Goal: Task Accomplishment & Management: Complete application form

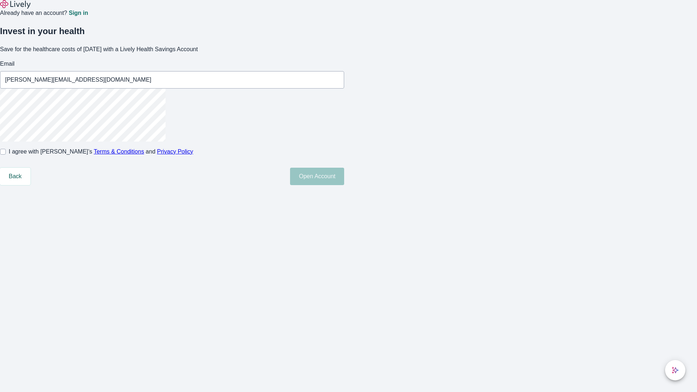
click at [6, 155] on input "I agree with Lively’s Terms & Conditions and Privacy Policy" at bounding box center [3, 152] width 6 height 6
checkbox input "true"
click at [344, 185] on button "Open Account" at bounding box center [317, 176] width 54 height 17
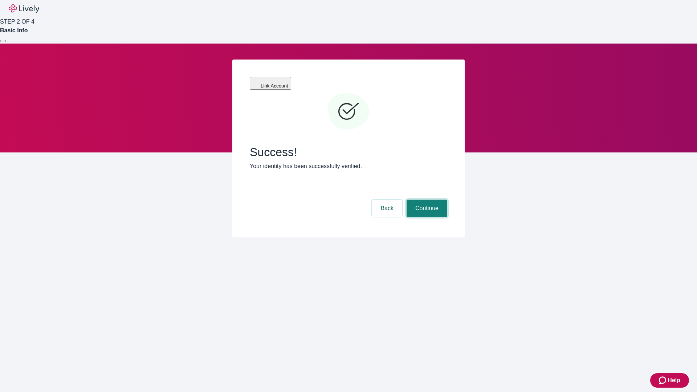
click at [426, 200] on button "Continue" at bounding box center [427, 208] width 41 height 17
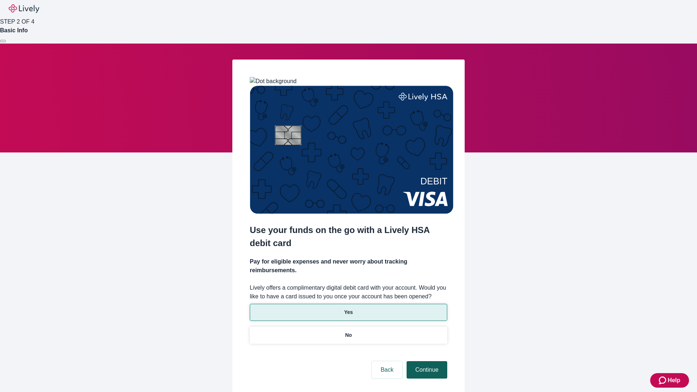
click at [348, 309] on p "Yes" at bounding box center [348, 313] width 9 height 8
click at [426, 361] on button "Continue" at bounding box center [427, 369] width 41 height 17
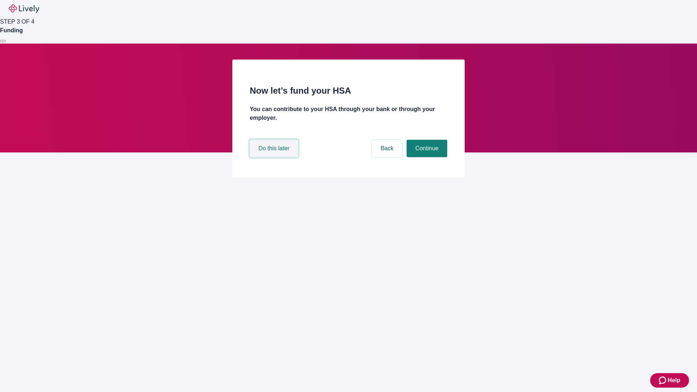
click at [275, 157] on button "Do this later" at bounding box center [274, 148] width 48 height 17
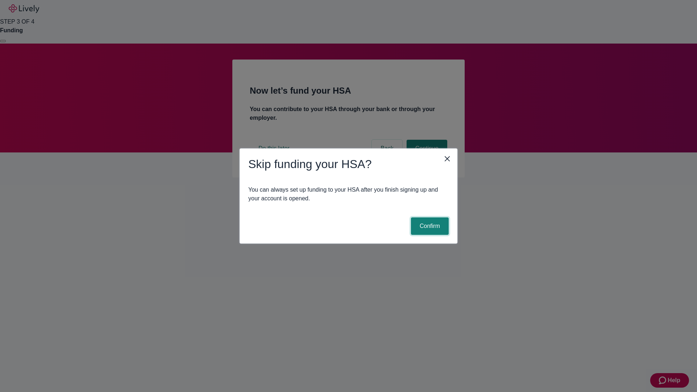
click at [429, 226] on button "Confirm" at bounding box center [430, 226] width 38 height 17
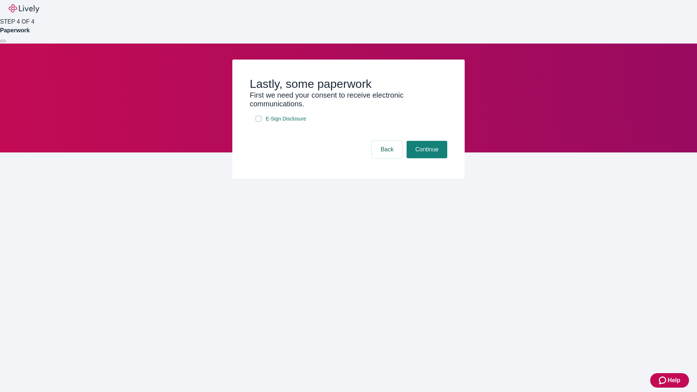
click at [259, 122] on input "E-Sign Disclosure" at bounding box center [259, 119] width 6 height 6
checkbox input "true"
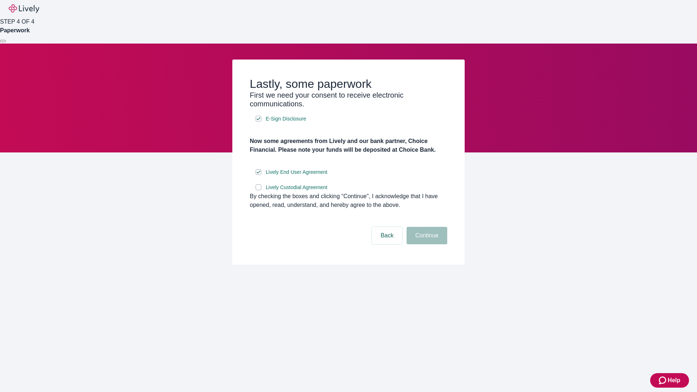
click at [259, 190] on input "Lively Custodial Agreement" at bounding box center [259, 187] width 6 height 6
checkbox input "true"
click at [426, 244] on button "Continue" at bounding box center [427, 235] width 41 height 17
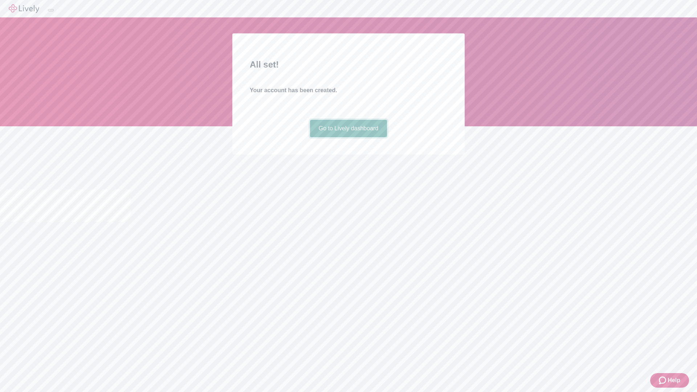
click at [348, 137] on link "Go to Lively dashboard" at bounding box center [348, 128] width 77 height 17
